Goal: Information Seeking & Learning: Learn about a topic

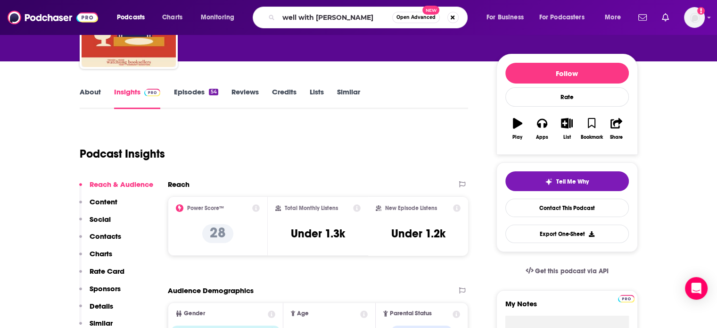
type input "well with [PERSON_NAME]"
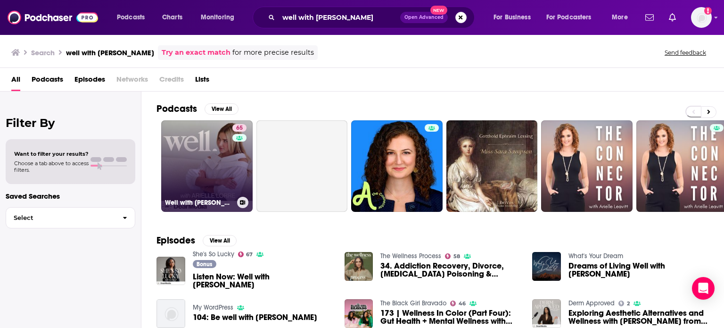
click at [221, 165] on link "65 Well with [PERSON_NAME]" at bounding box center [206, 165] width 91 height 91
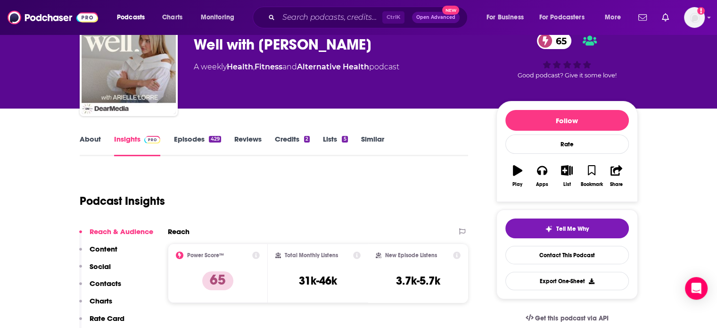
scroll to position [46, 0]
